Goal: Communication & Community: Answer question/provide support

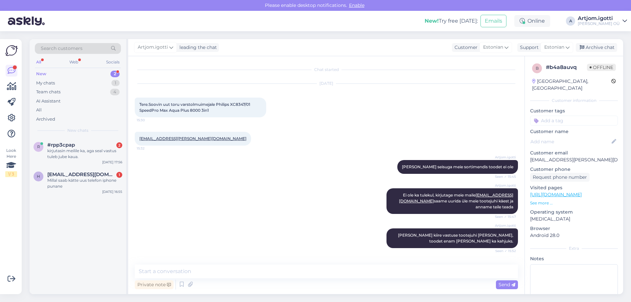
scroll to position [77, 0]
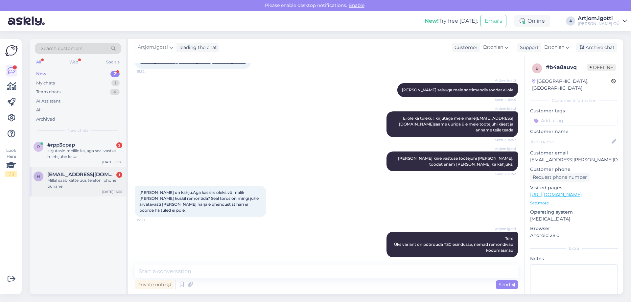
click at [110, 183] on div "Millal saab kätte uus telefon iphone punane" at bounding box center [84, 184] width 75 height 12
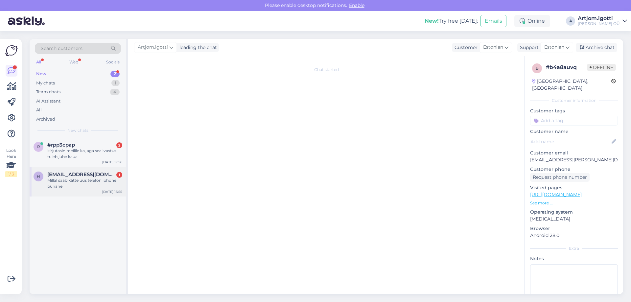
scroll to position [1154, 0]
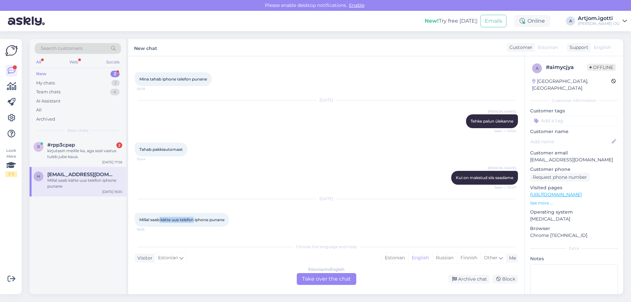
drag, startPoint x: 160, startPoint y: 219, endPoint x: 194, endPoint y: 219, distance: 33.5
click at [194, 219] on span "Millal saab kätte uus telefon iphone punane" at bounding box center [181, 219] width 85 height 5
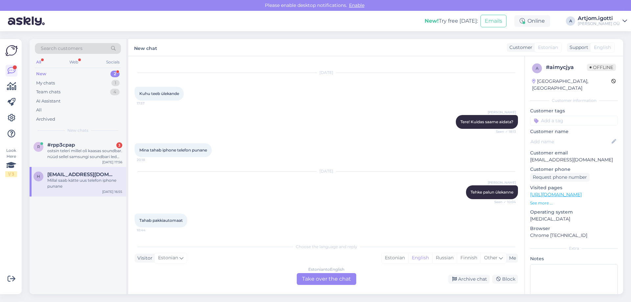
scroll to position [1089, 0]
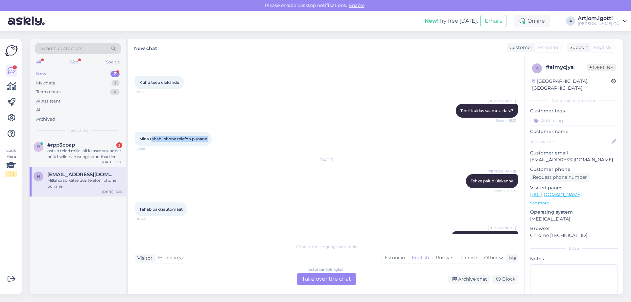
drag, startPoint x: 151, startPoint y: 144, endPoint x: 214, endPoint y: 146, distance: 62.8
click at [212, 146] on div "Mina tahab iphone telefon punane 20:18" at bounding box center [173, 139] width 77 height 14
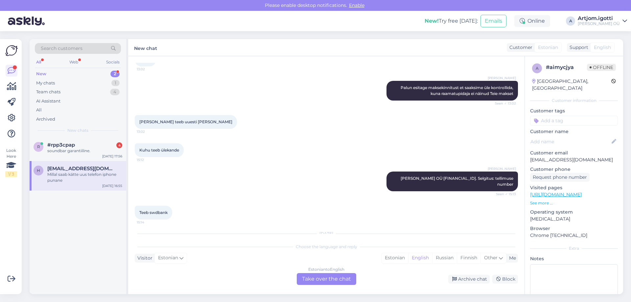
scroll to position [891, 0]
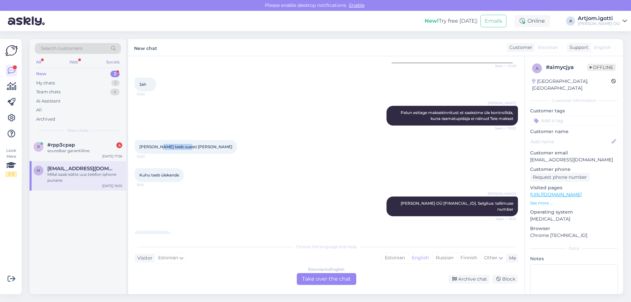
drag, startPoint x: 158, startPoint y: 154, endPoint x: 187, endPoint y: 154, distance: 28.3
click at [187, 154] on div "[PERSON_NAME] teeb uuesti [PERSON_NAME] 13:02" at bounding box center [186, 147] width 102 height 14
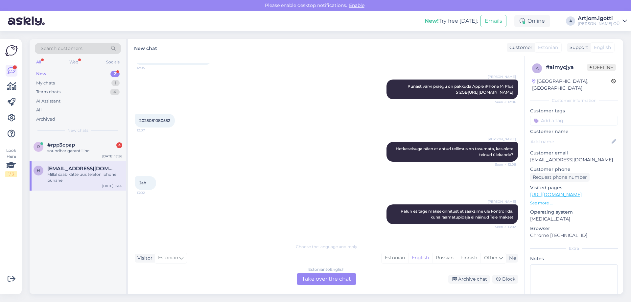
scroll to position [727, 0]
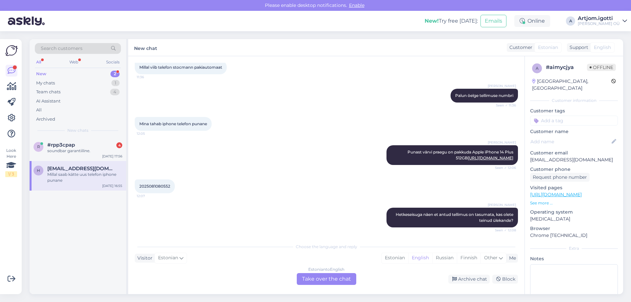
click at [156, 189] on span "2025081080552" at bounding box center [154, 186] width 31 height 5
copy div "2025081080552 12:07"
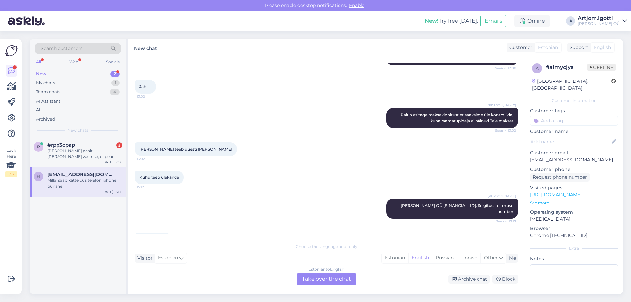
scroll to position [891, 0]
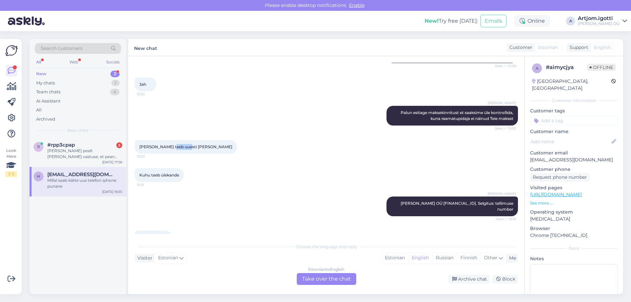
drag, startPoint x: 172, startPoint y: 153, endPoint x: 188, endPoint y: 152, distance: 15.8
click at [188, 152] on div "[PERSON_NAME] teeb uuesti [PERSON_NAME] 13:02" at bounding box center [186, 147] width 102 height 14
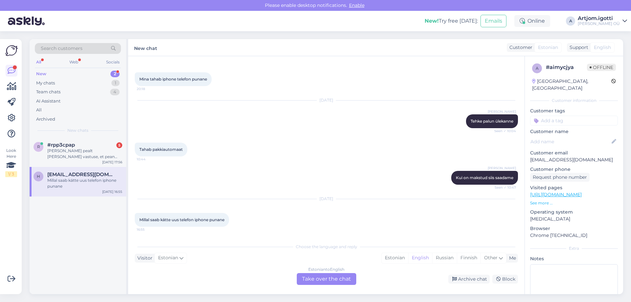
scroll to position [1154, 0]
click at [89, 152] on div "[PERSON_NAME] pealt [PERSON_NAME] vastuse, et pean [GEOGRAPHIC_DATA] viima sell…" at bounding box center [84, 154] width 75 height 12
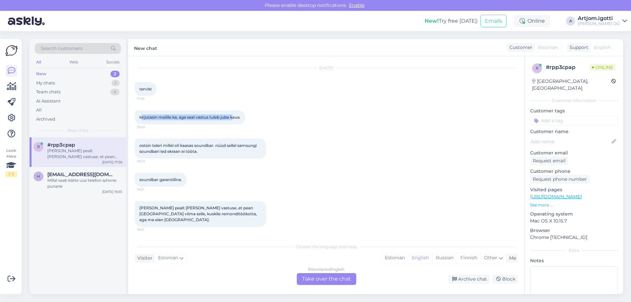
drag, startPoint x: 154, startPoint y: 124, endPoint x: 234, endPoint y: 125, distance: 80.6
click at [234, 120] on span "kirjutasin meilile ka, aga seal vastus tuleb jube kaua." at bounding box center [189, 117] width 101 height 5
drag, startPoint x: 166, startPoint y: 152, endPoint x: 206, endPoint y: 157, distance: 40.1
click at [206, 157] on div "ostsin teleri millel oli kaasas soundbar. nüüd sellel samsungi soundbari led ek…" at bounding box center [201, 149] width 132 height 20
drag, startPoint x: 137, startPoint y: 185, endPoint x: 187, endPoint y: 184, distance: 49.7
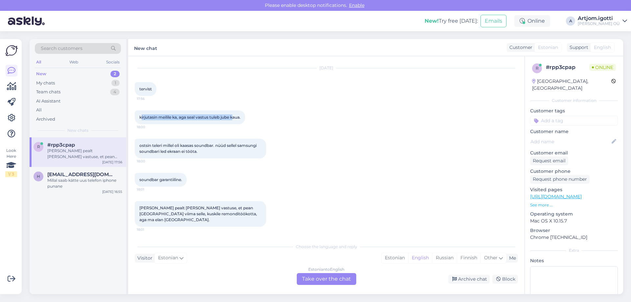
click at [187, 184] on div "soundbar garantiiline. 18:01" at bounding box center [161, 180] width 52 height 14
click at [397, 258] on div "Estonian" at bounding box center [395, 258] width 27 height 10
click at [339, 279] on div "Estonian to Estonian Take over the chat" at bounding box center [327, 279] width 60 height 12
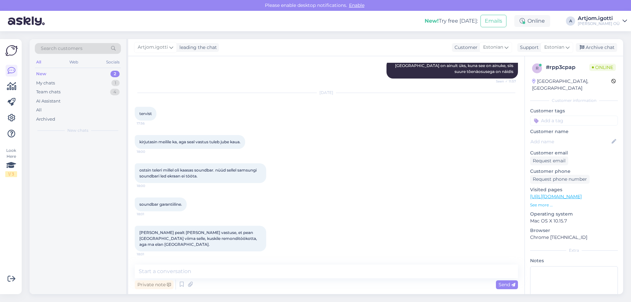
scroll to position [226, 0]
click at [226, 267] on textarea at bounding box center [326, 272] width 383 height 14
type textarea "[PERSON_NAME]"
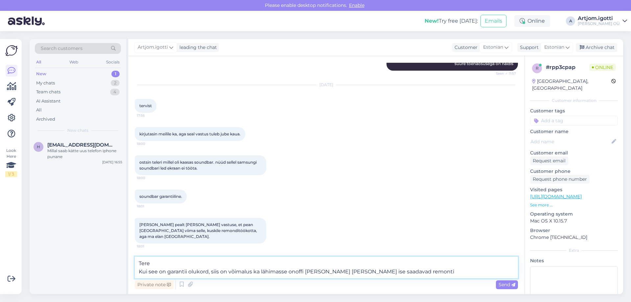
type textarea "Tere Kui see on garantii olukord, siis on võimalus ka lähimasse onoffi [PERSON_…"
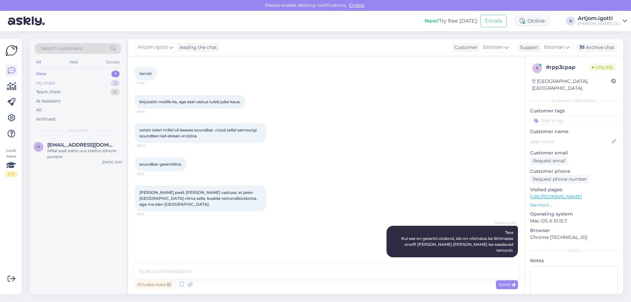
click at [76, 80] on div "My chats 2" at bounding box center [78, 83] width 86 height 9
click at [100, 71] on div "New 1" at bounding box center [78, 73] width 86 height 9
click at [88, 151] on div "Millal saab kätte uus telefon iphone punane" at bounding box center [84, 154] width 75 height 12
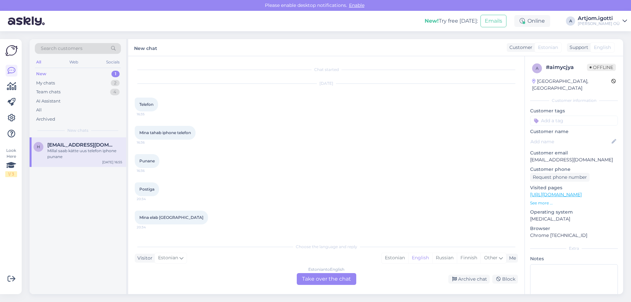
scroll to position [1154, 0]
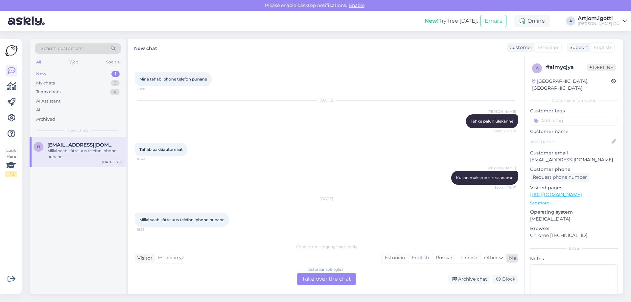
click at [407, 257] on div "Estonian" at bounding box center [395, 258] width 27 height 10
click at [322, 283] on div "Estonian to Estonian Take over the chat" at bounding box center [327, 279] width 60 height 12
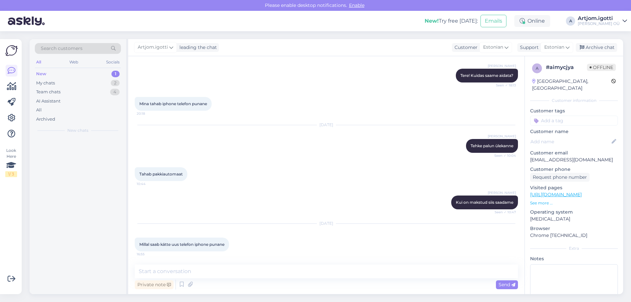
scroll to position [1130, 0]
click at [92, 72] on div "New 0" at bounding box center [78, 73] width 86 height 9
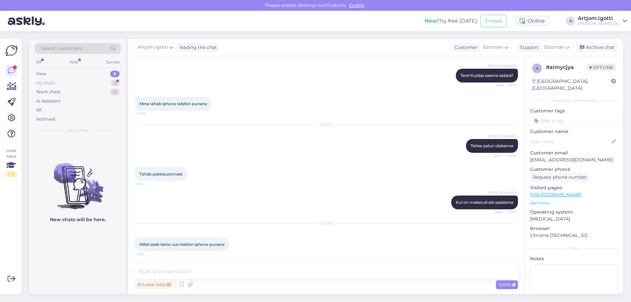
click at [74, 84] on div "My chats 3" at bounding box center [78, 83] width 86 height 9
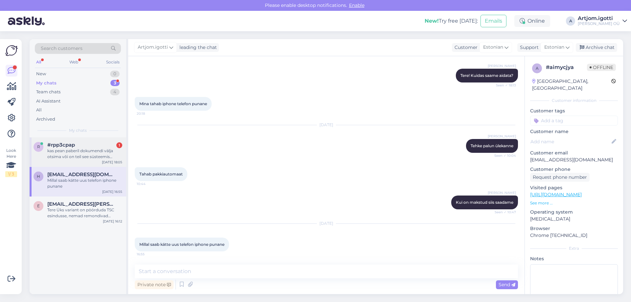
click at [65, 148] on span "#rpp3cpap" at bounding box center [61, 145] width 28 height 6
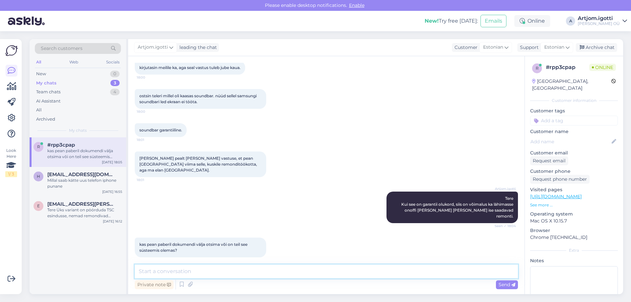
click at [177, 273] on textarea at bounding box center [326, 272] width 383 height 14
click at [179, 272] on textarea at bounding box center [326, 272] width 383 height 14
click at [176, 272] on textarea at bounding box center [326, 272] width 383 height 14
type textarea "Oleks [PERSON_NAME] numbri kui tulete poodi."
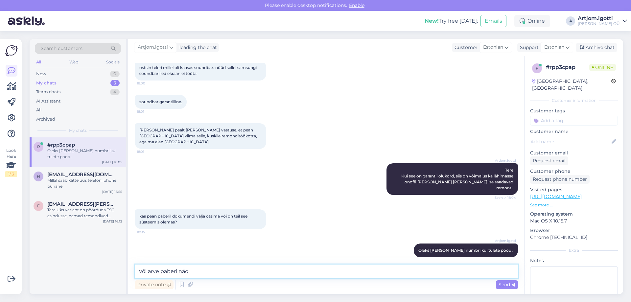
type textarea "Või arve paberi näol"
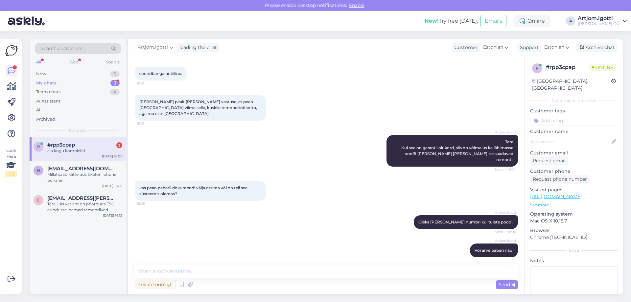
scroll to position [420, 0]
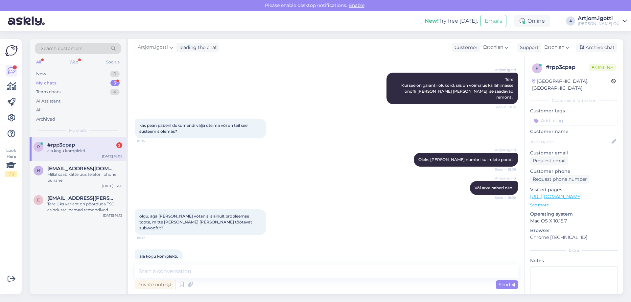
click at [64, 154] on div "r #rpp3cpap 2 ala kogu komplekti. [DATE] 18:05" at bounding box center [78, 149] width 97 height 24
drag, startPoint x: 436, startPoint y: 153, endPoint x: 477, endPoint y: 176, distance: 47.1
click at [477, 176] on div "Chat started [DATE] Tere 11:52 Mis on selle tv pakendi mõõdud? 11:52 [URL][DOMA…" at bounding box center [329, 161] width 389 height 196
click at [155, 270] on textarea at bounding box center [326, 272] width 383 height 14
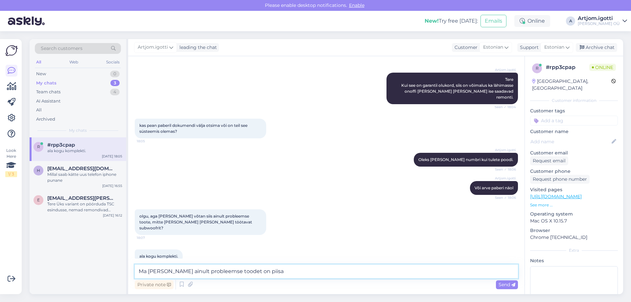
type textarea "Ma [PERSON_NAME] ainult probleemse toodet on piisav"
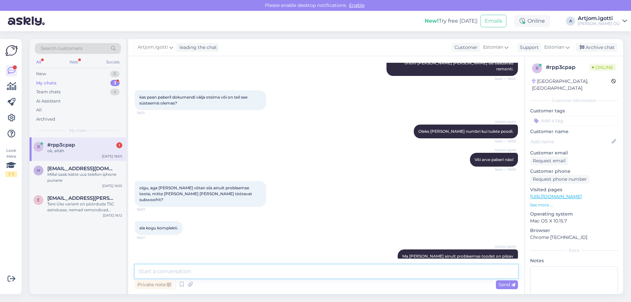
scroll to position [476, 0]
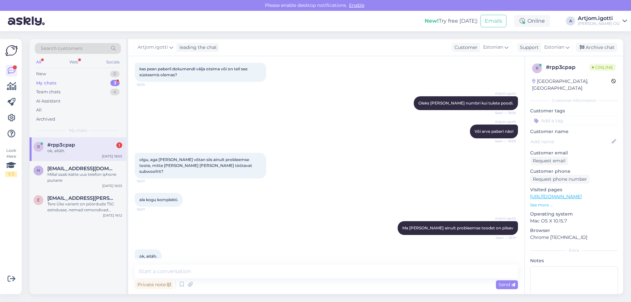
drag, startPoint x: 89, startPoint y: 170, endPoint x: 89, endPoint y: 156, distance: 14.8
click at [89, 167] on span "[EMAIL_ADDRESS][DOMAIN_NAME]" at bounding box center [81, 169] width 68 height 6
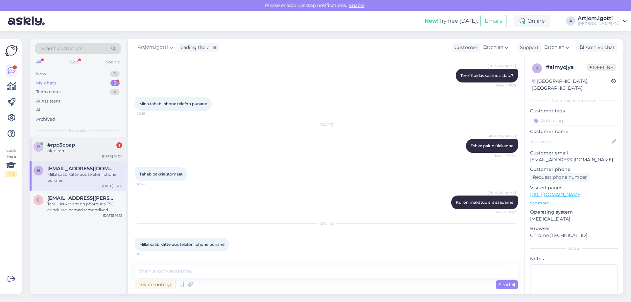
click at [89, 155] on div "r #rpp3cpap 1 ok, aitäh. [DATE] 18:05" at bounding box center [78, 149] width 97 height 24
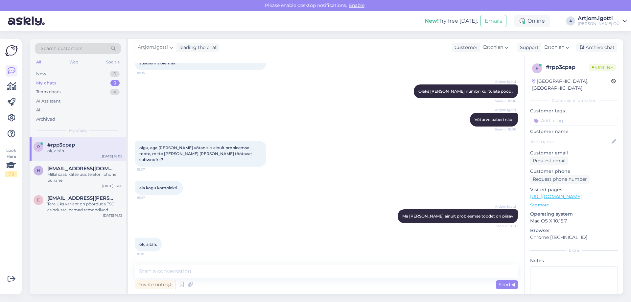
scroll to position [462, 0]
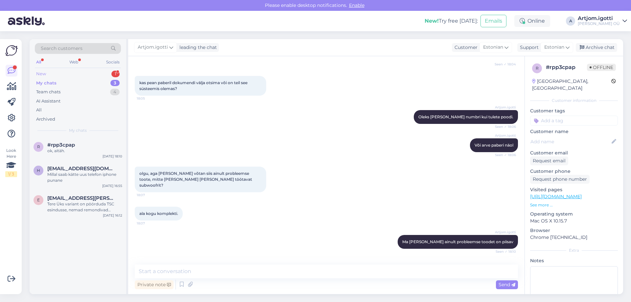
click at [79, 69] on div "New 1" at bounding box center [78, 73] width 86 height 9
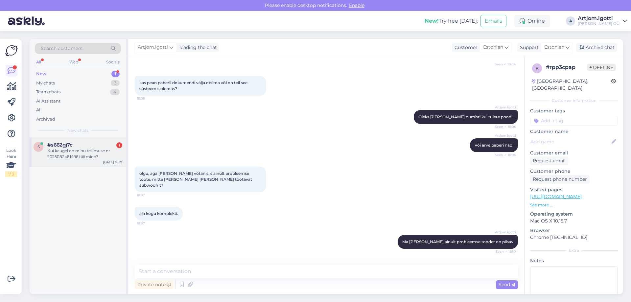
click at [91, 158] on div "Kui kaugel on minu tellimuse nr 2025082481496 täitmine?" at bounding box center [84, 154] width 75 height 12
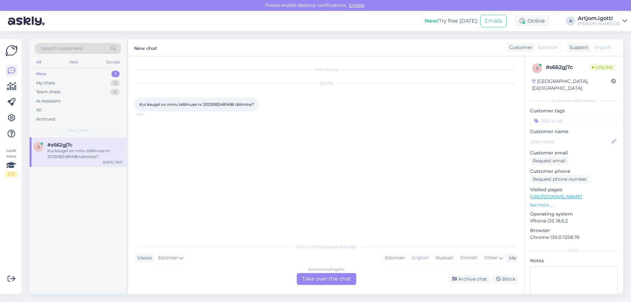
scroll to position [0, 0]
click at [212, 101] on div "Kui kaugel on minu tellimuse nr 2025082481496 täitmine? 18:21" at bounding box center [197, 105] width 124 height 14
click at [212, 104] on span "Kui kaugel on minu tellimuse nr 2025082481496 täitmine?" at bounding box center [196, 104] width 115 height 5
copy span "2025082481496"
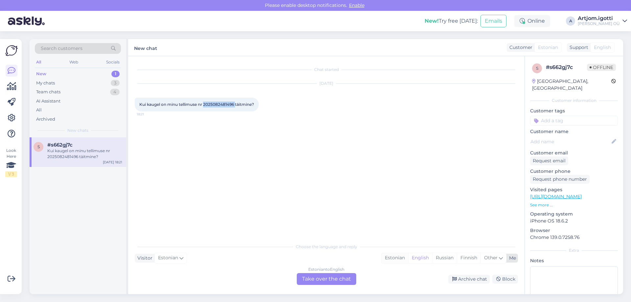
click at [395, 261] on div "Estonian" at bounding box center [395, 258] width 27 height 10
click at [336, 280] on div "Estonian to Estonian Take over the chat" at bounding box center [327, 279] width 60 height 12
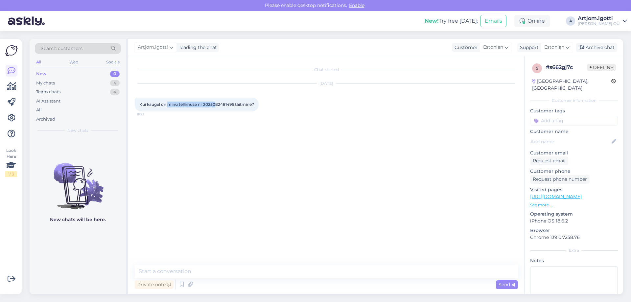
drag, startPoint x: 170, startPoint y: 100, endPoint x: 216, endPoint y: 100, distance: 46.0
click at [216, 100] on div "Kui kaugel on minu tellimuse nr 2025082481496 täitmine? 18:21" at bounding box center [197, 105] width 124 height 14
click at [225, 273] on textarea at bounding box center [326, 272] width 383 height 14
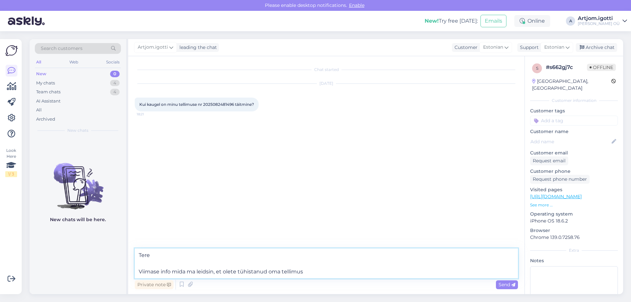
type textarea "Tere Viimase info mida ma leidsin, et olete tühistanud oma tellimuse"
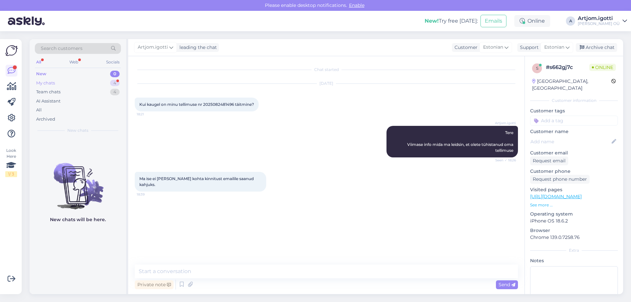
click at [77, 85] on div "My chats 4" at bounding box center [78, 83] width 86 height 9
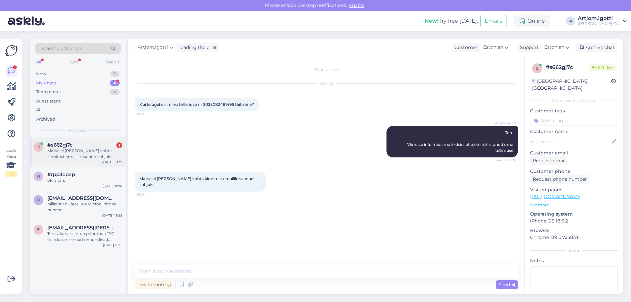
click at [80, 153] on div "Ma ise ei [PERSON_NAME] kohta kinnitust emailile saanud kahjuks." at bounding box center [84, 154] width 75 height 12
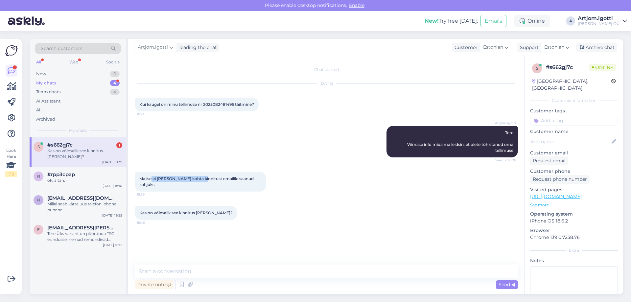
drag, startPoint x: 151, startPoint y: 178, endPoint x: 200, endPoint y: 178, distance: 49.3
click at [200, 178] on span "Ma ise ei [PERSON_NAME] kohta kinnitust emailile saanud kahjuks." at bounding box center [196, 181] width 115 height 11
click at [147, 178] on span "Ma ise ei [PERSON_NAME] kohta kinnitust emailile saanud kahjuks." at bounding box center [196, 181] width 115 height 11
drag, startPoint x: 172, startPoint y: 104, endPoint x: 254, endPoint y: 105, distance: 81.9
click at [254, 105] on span "Kui kaugel on minu tellimuse nr 2025082481496 täitmine?" at bounding box center [196, 104] width 115 height 5
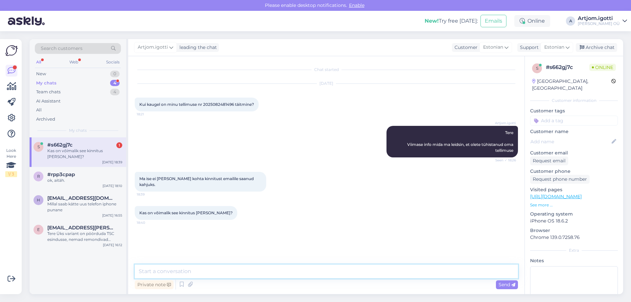
click at [237, 273] on textarea at bounding box center [326, 272] width 383 height 14
type textarea "T"
type textarea "Kas see on õige info, et teil oli soov tühistada?"
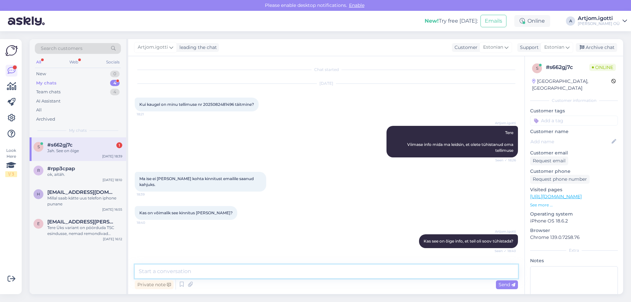
scroll to position [19, 0]
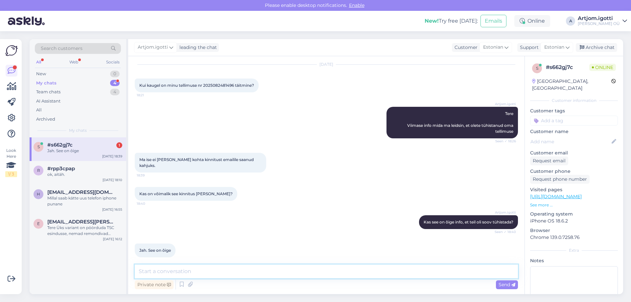
click at [230, 275] on textarea at bounding box center [326, 272] width 383 height 14
type textarea "Kohe [PERSON_NAME] mailile info."
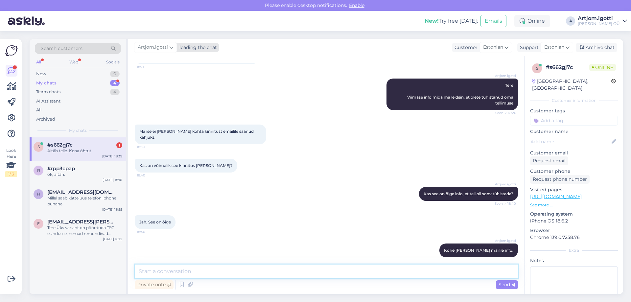
scroll to position [76, 0]
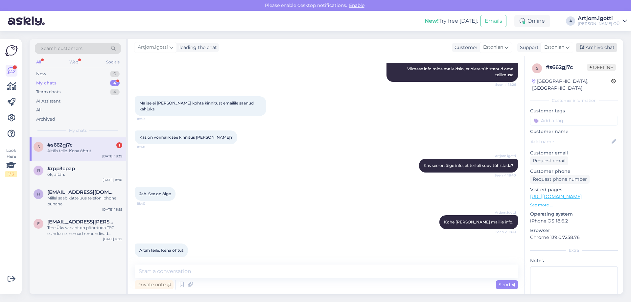
click at [588, 47] on div "Archive chat" at bounding box center [596, 47] width 41 height 9
